Goal: Find specific page/section: Find specific page/section

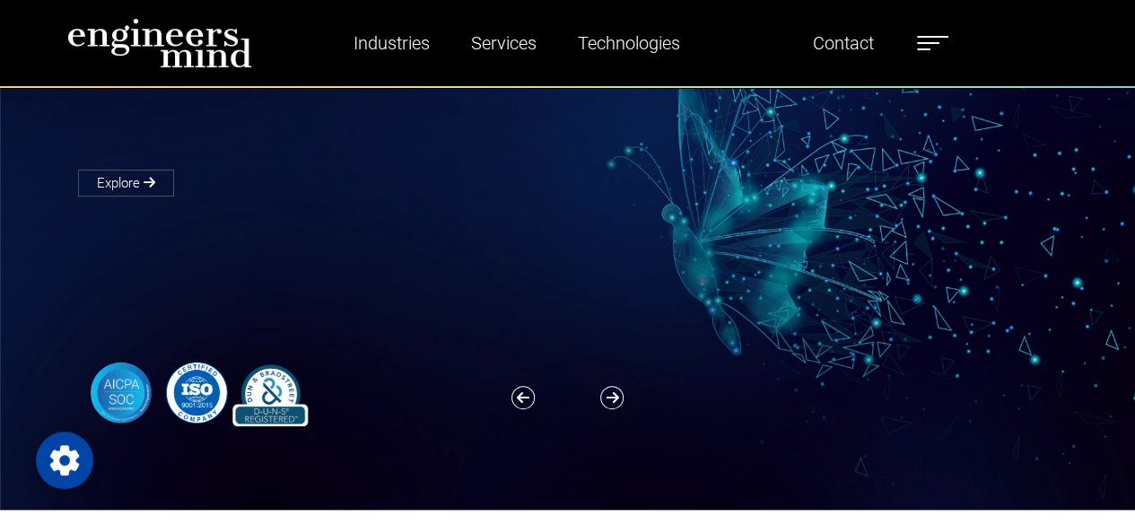
scroll to position [90, 0]
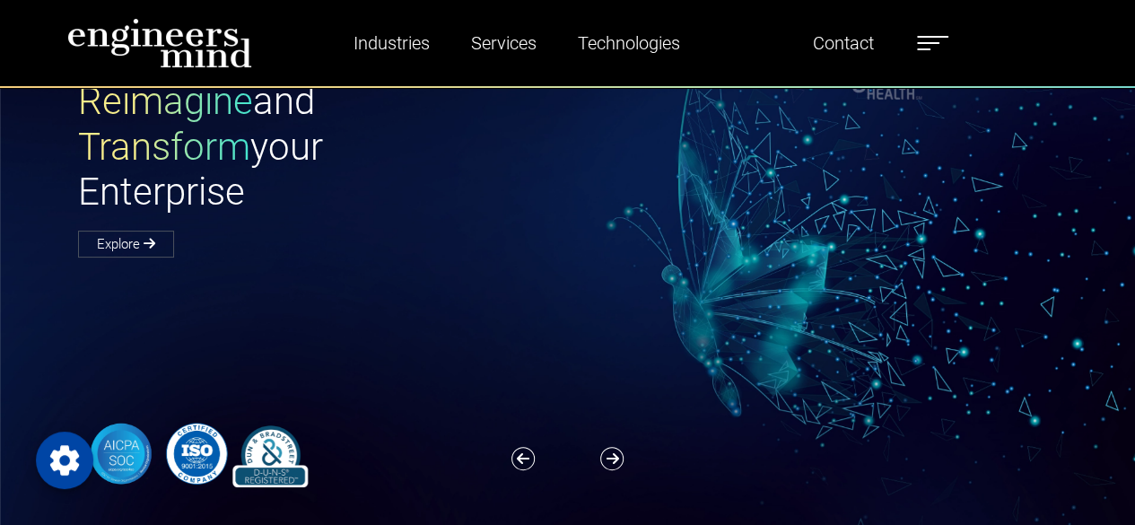
click at [928, 42] on span at bounding box center [928, 43] width 22 height 2
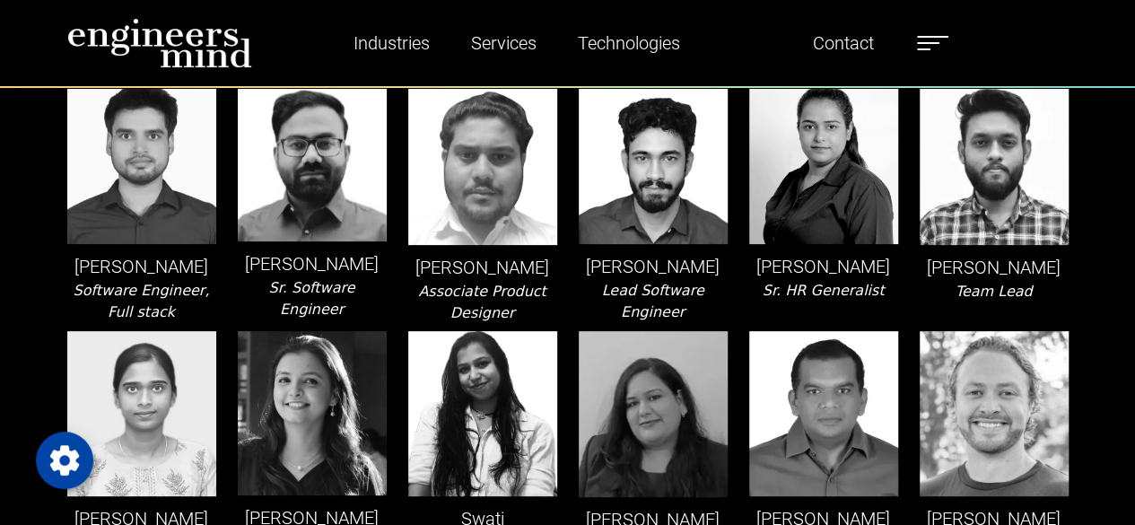
scroll to position [3500, 0]
